Goal: Transaction & Acquisition: Purchase product/service

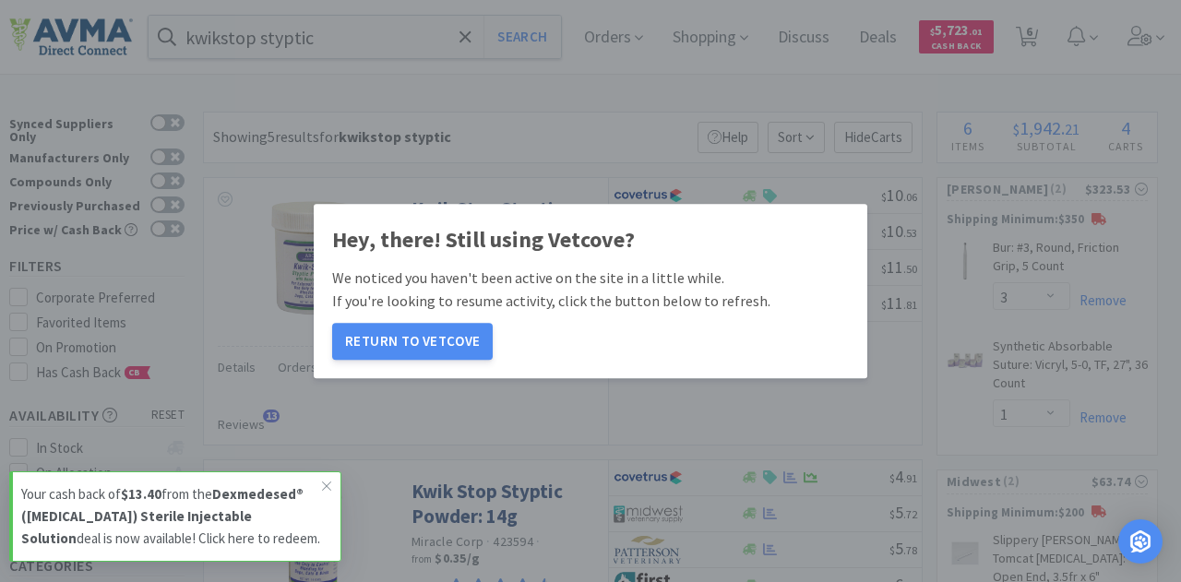
select select "3"
select select "1"
select select "2"
select select "1"
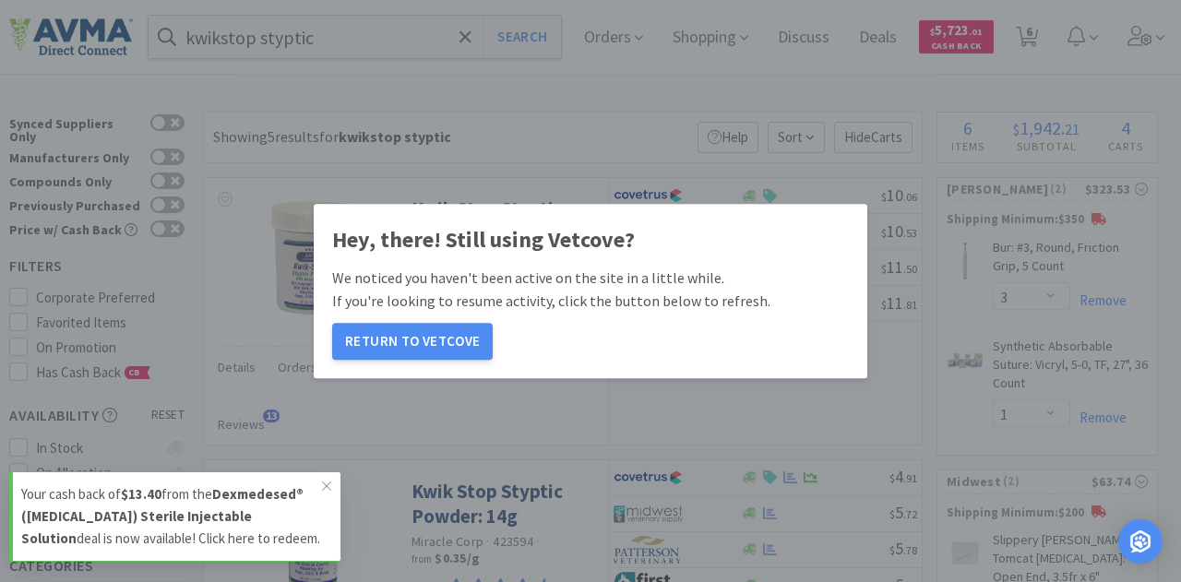
select select "1"
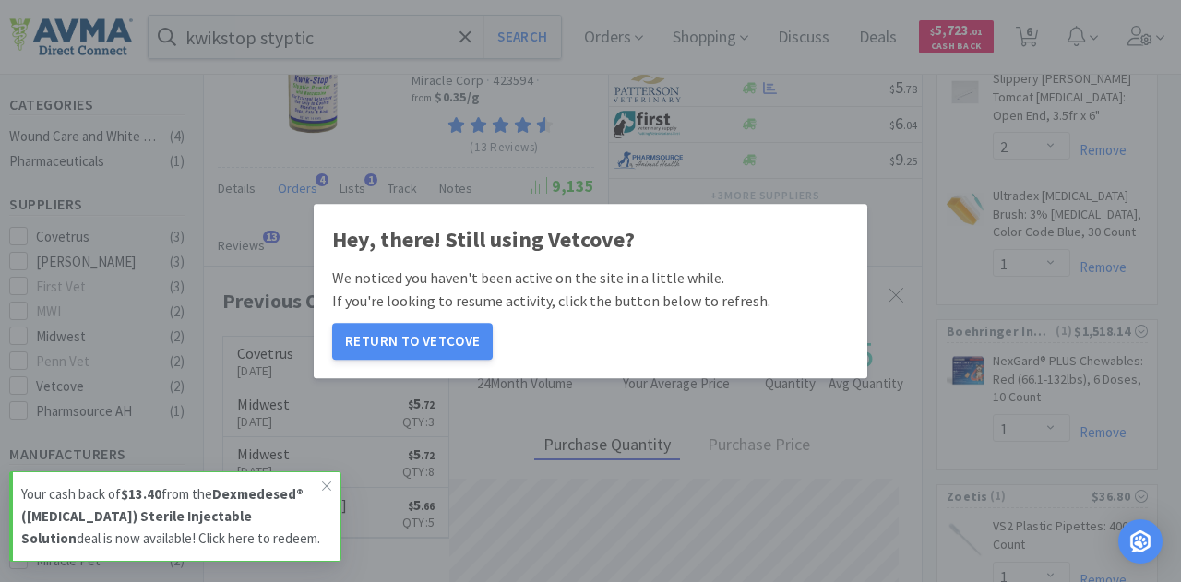
scroll to position [410, 718]
click at [426, 344] on button "Return to Vetcove" at bounding box center [412, 341] width 161 height 37
